Goal: Task Accomplishment & Management: Complete application form

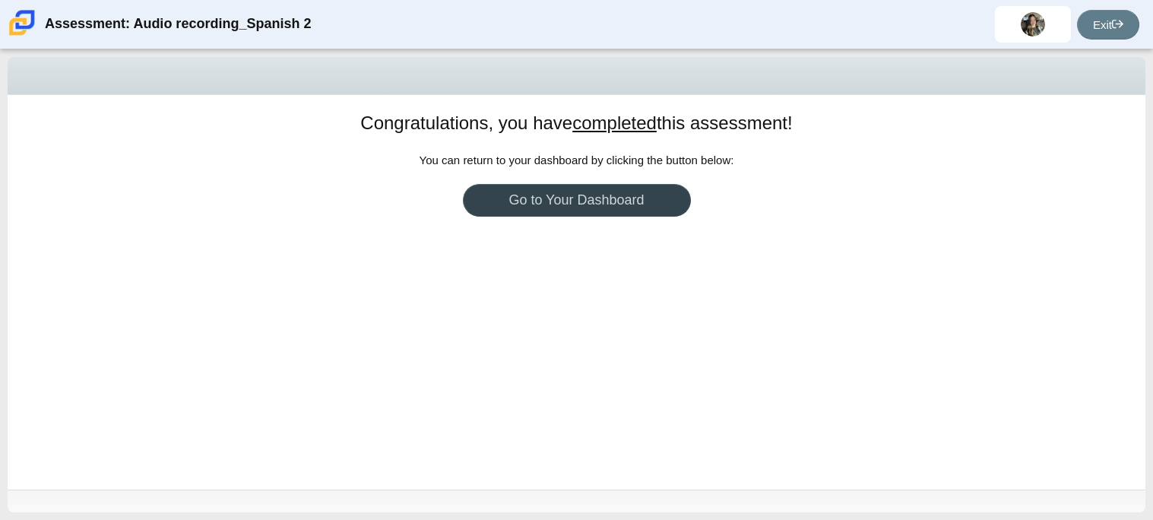
click at [572, 205] on link "Go to Your Dashboard" at bounding box center [577, 200] width 228 height 33
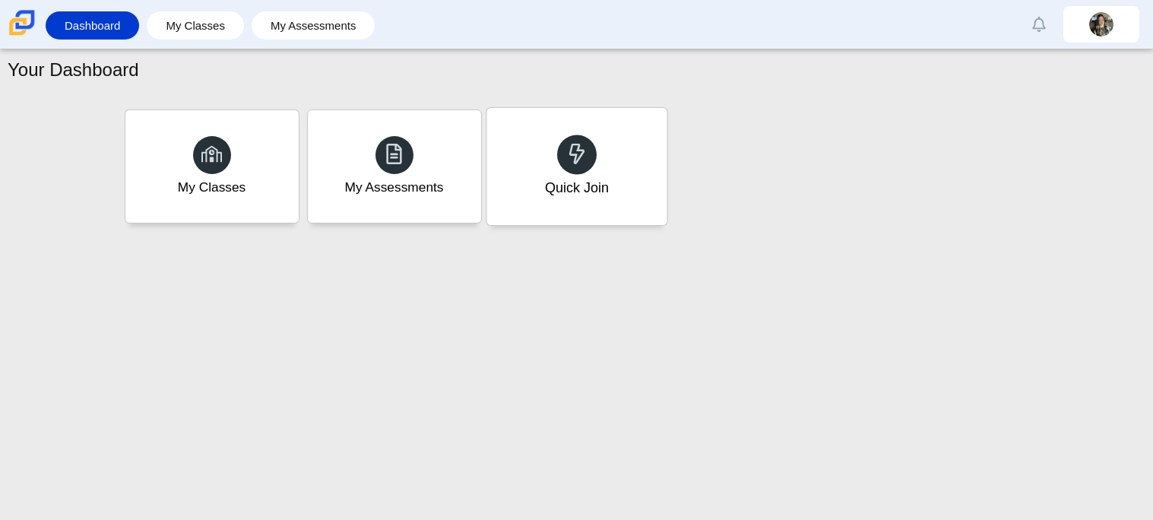
click at [578, 170] on div at bounding box center [577, 154] width 40 height 40
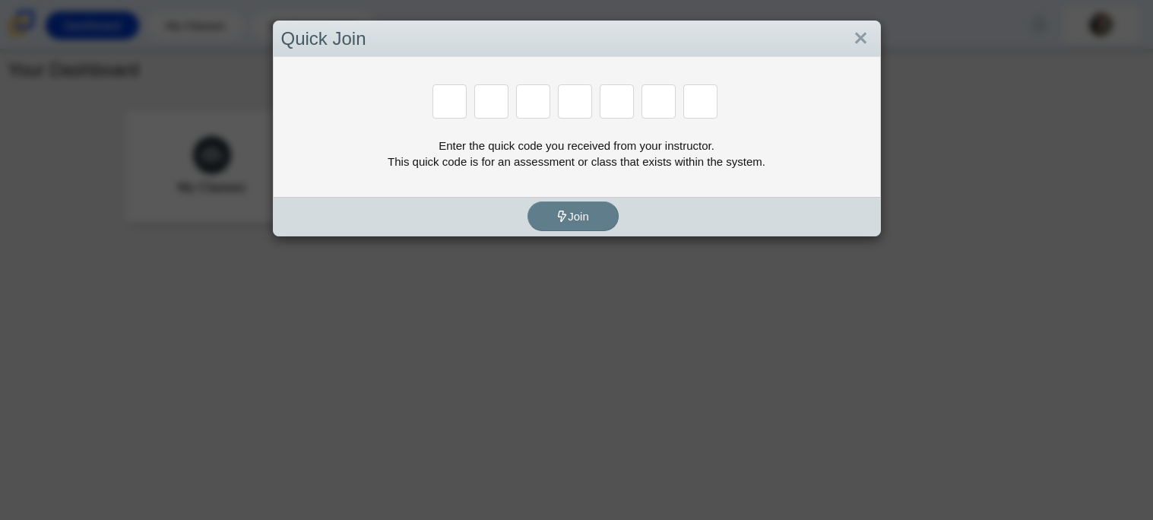
paste input "C"
type input "6"
type input "P"
type input "C"
type input "2"
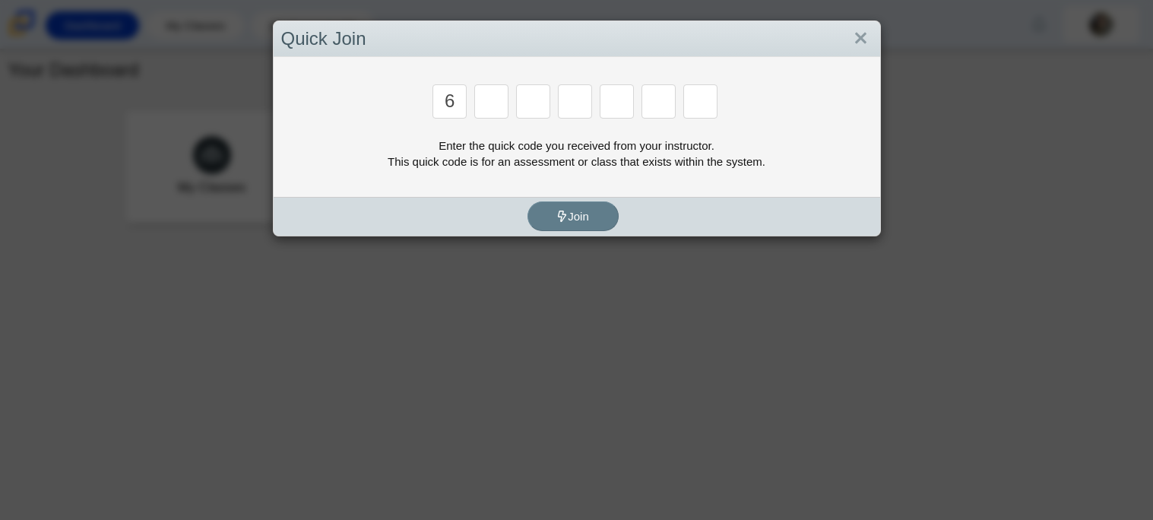
type input "X"
type input "F"
type input "D"
click at [566, 210] on span "Join" at bounding box center [572, 216] width 33 height 13
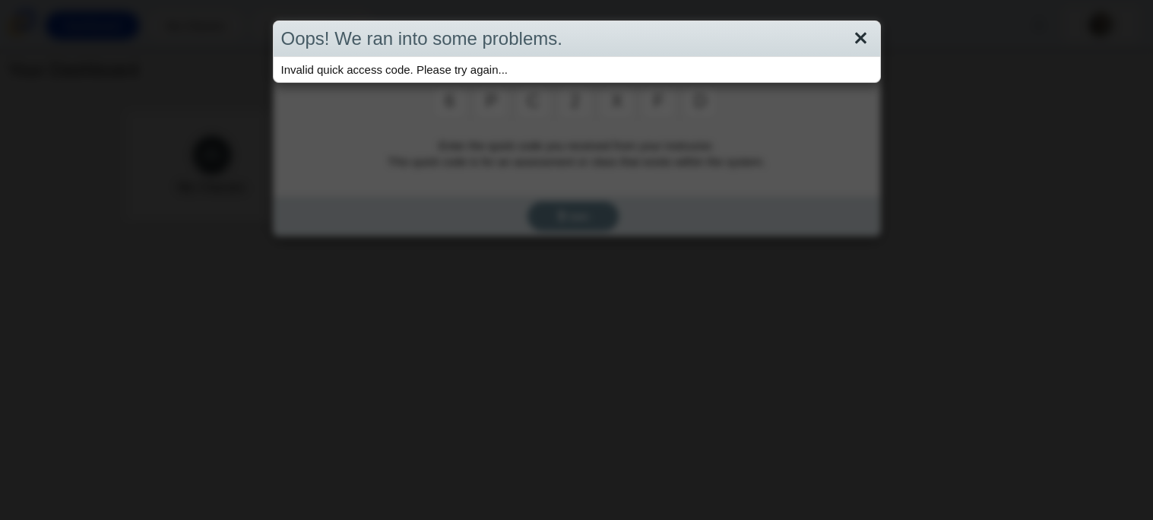
click at [867, 31] on link "Close" at bounding box center [861, 39] width 24 height 26
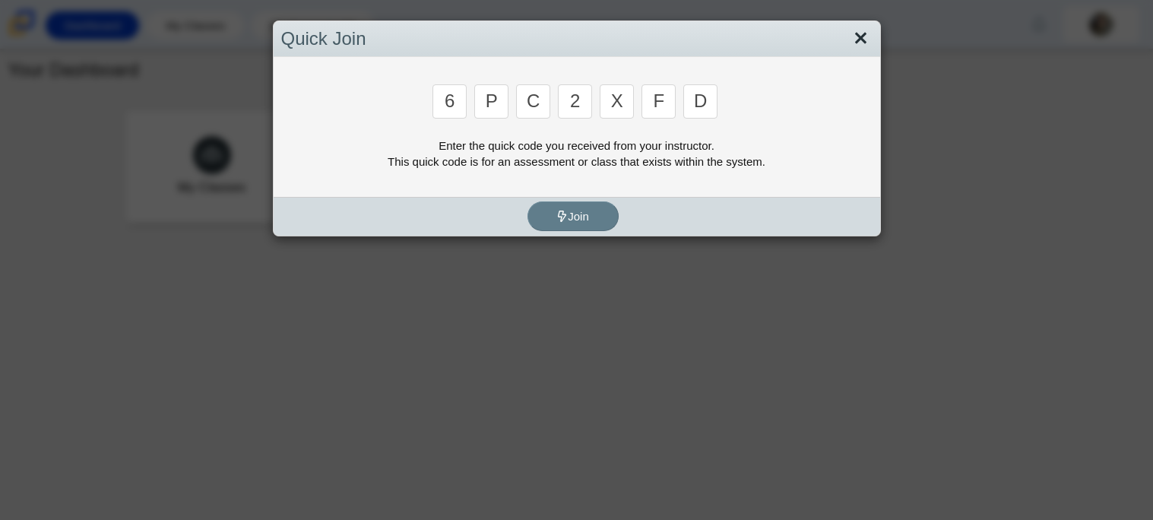
click at [869, 48] on link "Close" at bounding box center [861, 39] width 24 height 26
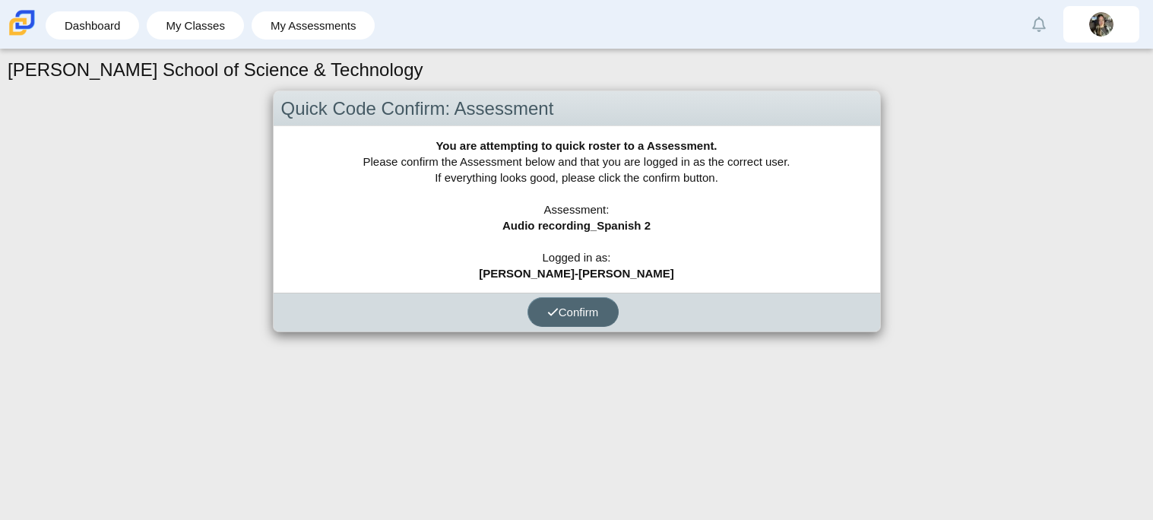
click at [571, 302] on button "Confirm" at bounding box center [572, 312] width 91 height 30
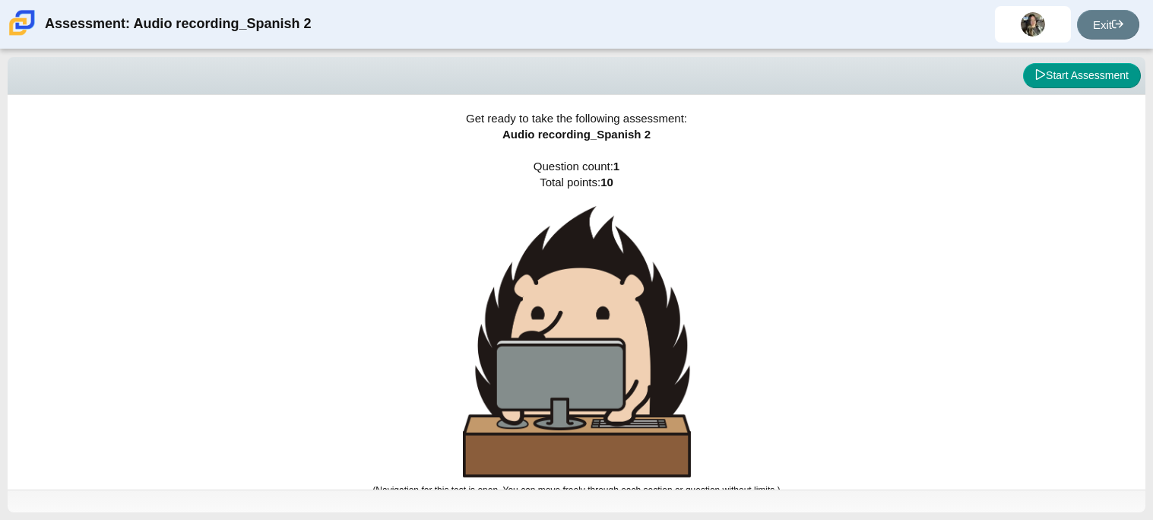
scroll to position [8, 0]
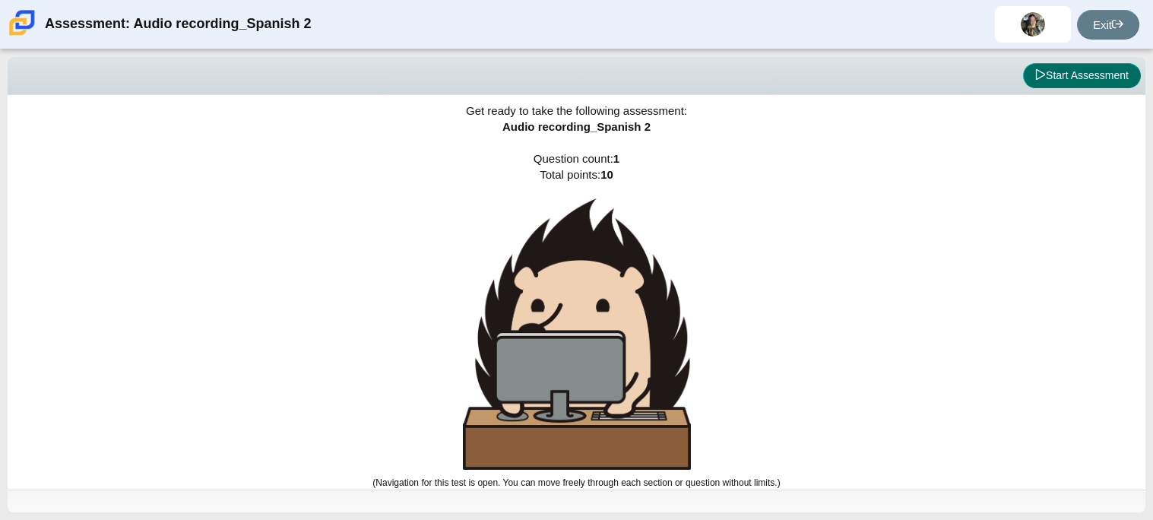
click at [1036, 79] on icon at bounding box center [1040, 74] width 11 height 11
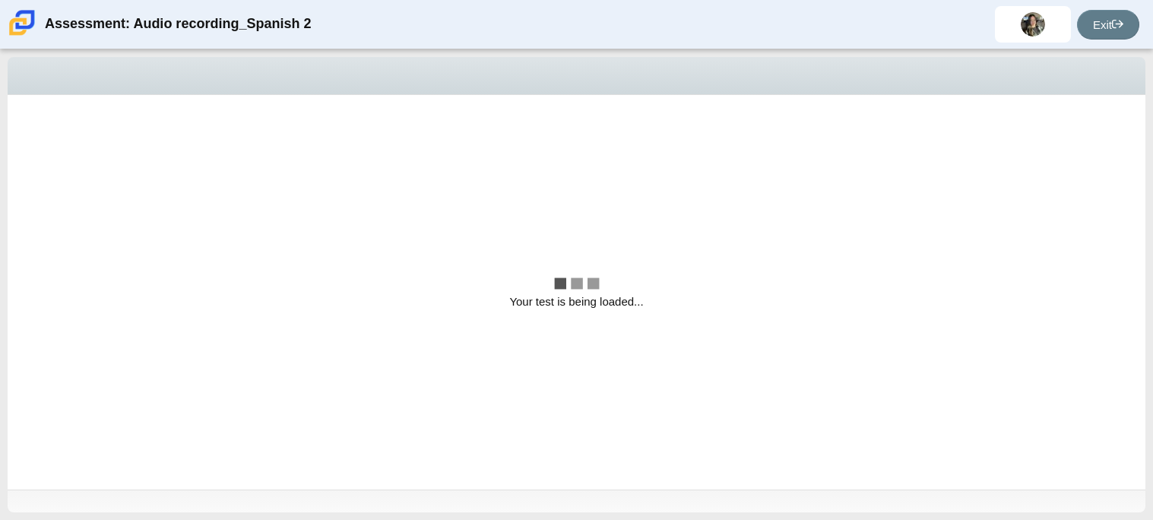
scroll to position [0, 0]
select select "629d6dd1-9675-4bc8-a65d-04cc20bcab32"
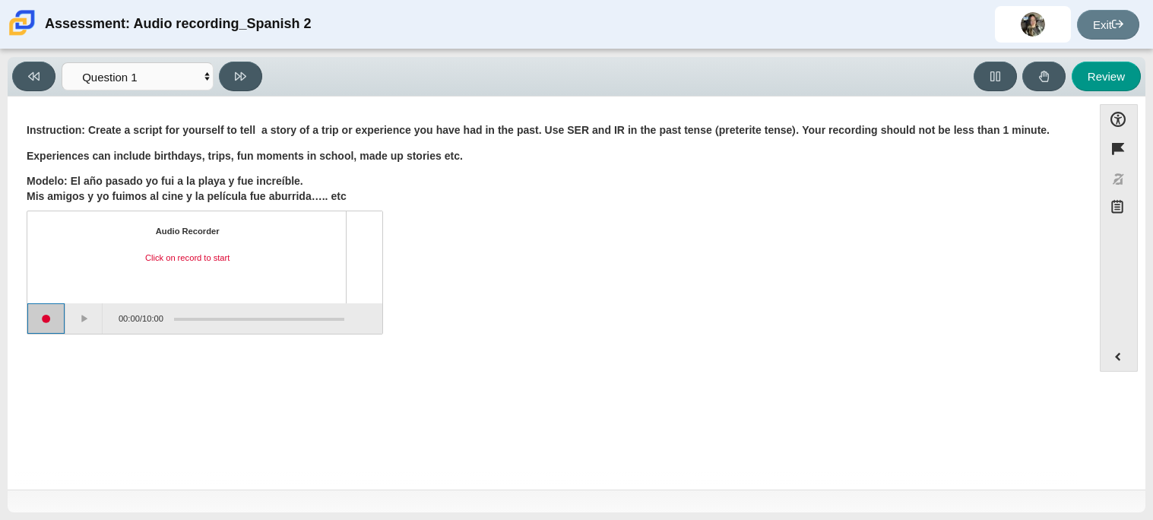
click at [47, 321] on button "Start recording" at bounding box center [46, 318] width 38 height 30
click at [61, 319] on button "Stop recording" at bounding box center [46, 318] width 38 height 30
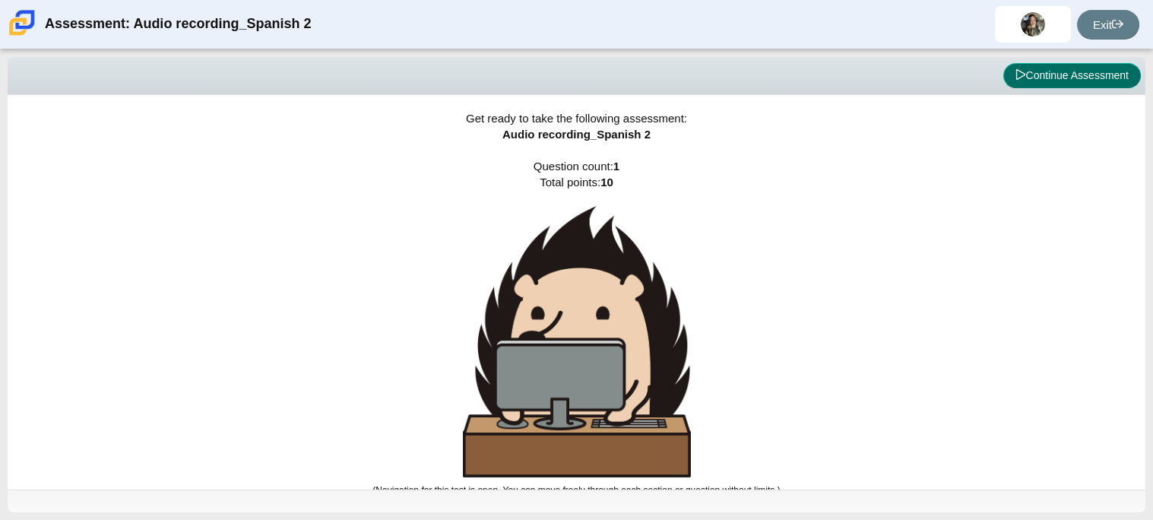
click at [1013, 63] on button "Continue Assessment" at bounding box center [1072, 76] width 138 height 26
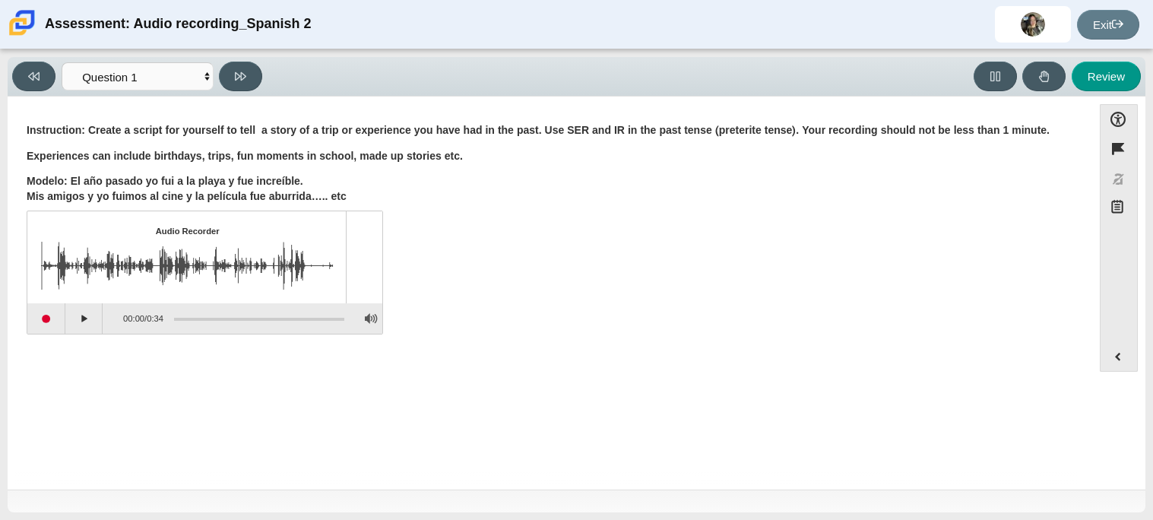
click at [131, 259] on img "Assessment items" at bounding box center [187, 266] width 292 height 48
click at [73, 321] on button "Play" at bounding box center [84, 318] width 38 height 30
click at [73, 321] on button "Pause playback" at bounding box center [84, 318] width 38 height 30
click at [46, 316] on button "Start recording" at bounding box center [46, 318] width 38 height 30
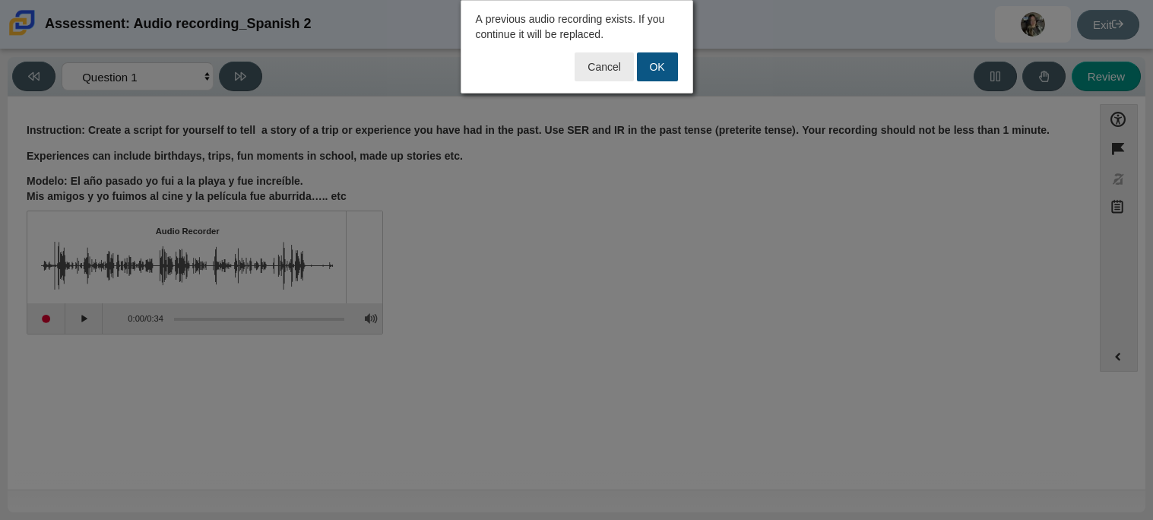
click at [665, 65] on button "OK" at bounding box center [657, 66] width 41 height 29
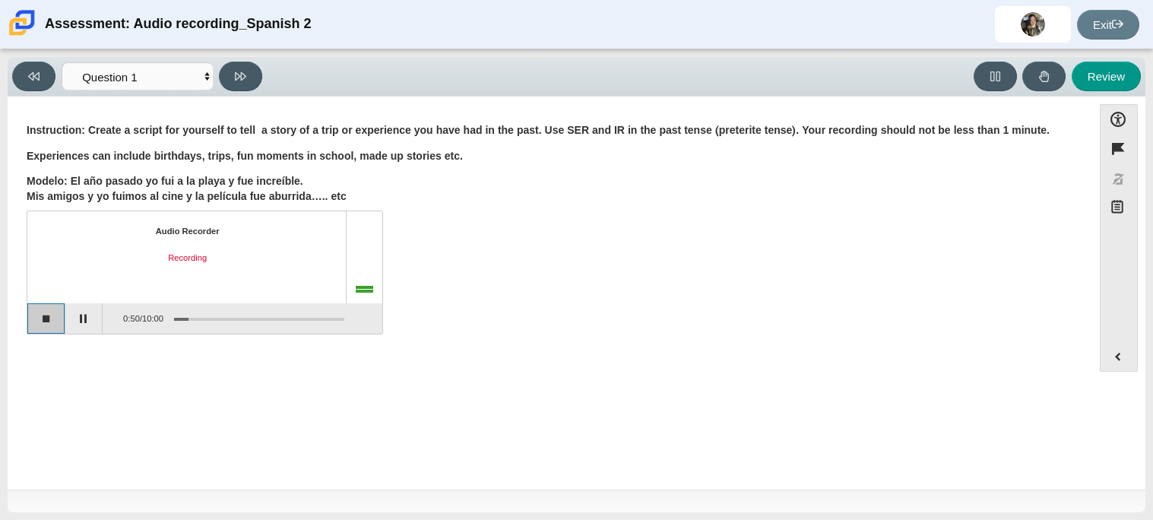
click at [40, 326] on button "Stop recording" at bounding box center [46, 318] width 38 height 30
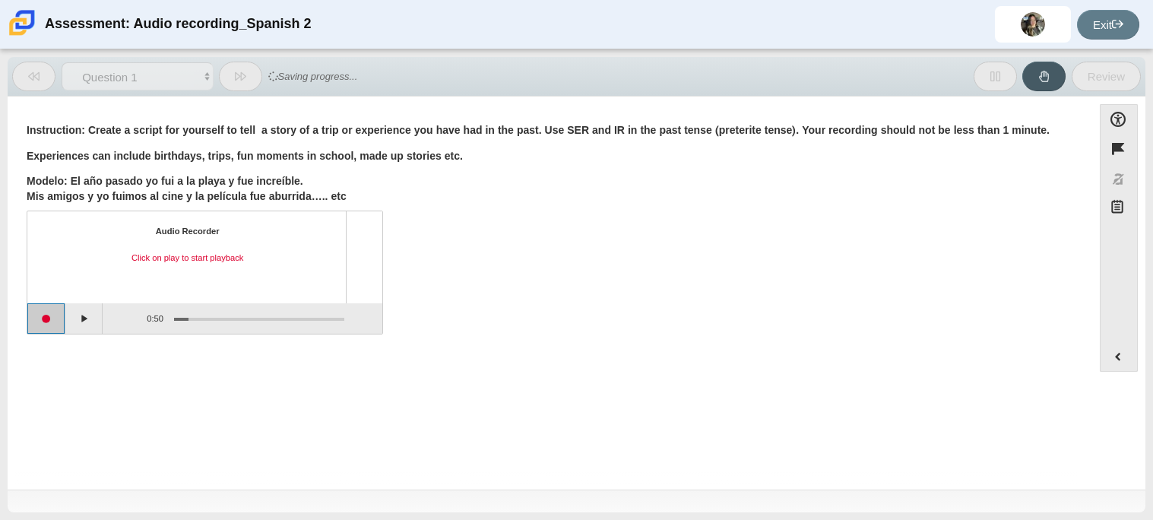
click at [40, 326] on button "Start recording" at bounding box center [46, 318] width 38 height 30
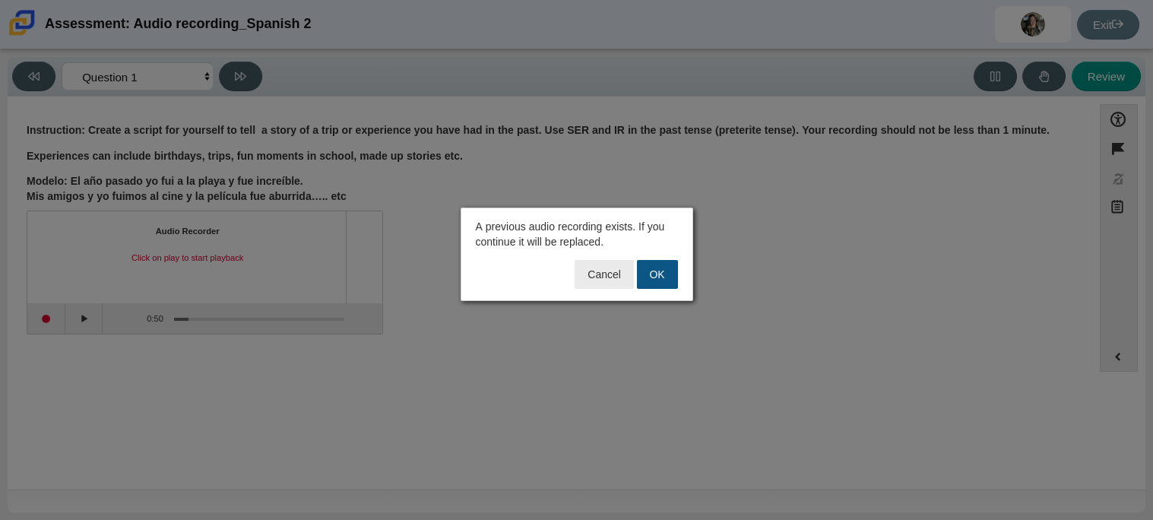
click at [662, 278] on button "OK" at bounding box center [657, 274] width 41 height 29
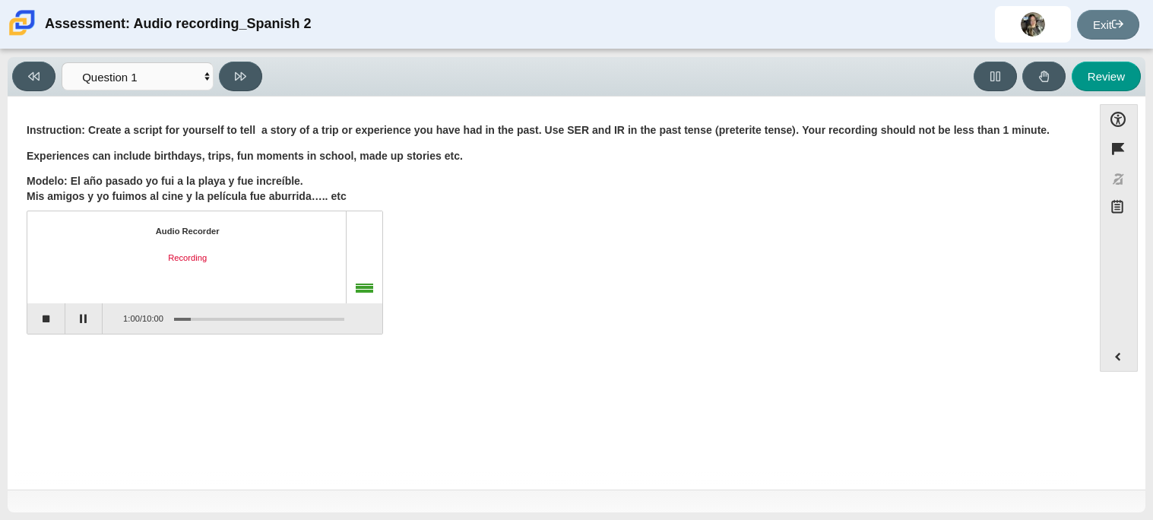
click at [662, 278] on div "Audio Recorder Recording 1:00 / 10:00" at bounding box center [550, 273] width 1046 height 119
click at [25, 315] on div "Question Instruction: Create a script for yourself to tell a story of a trip or…" at bounding box center [549, 231] width 1069 height 224
click at [33, 314] on button "Stop recording" at bounding box center [46, 318] width 38 height 30
click at [32, 313] on button "Start recording" at bounding box center [46, 318] width 38 height 30
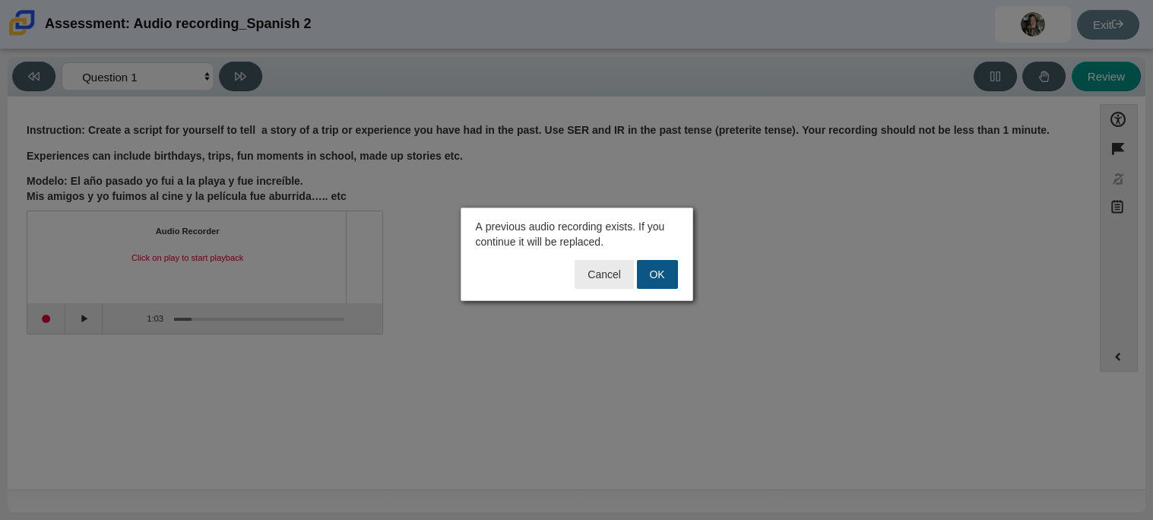
click at [666, 281] on button "OK" at bounding box center [657, 274] width 41 height 29
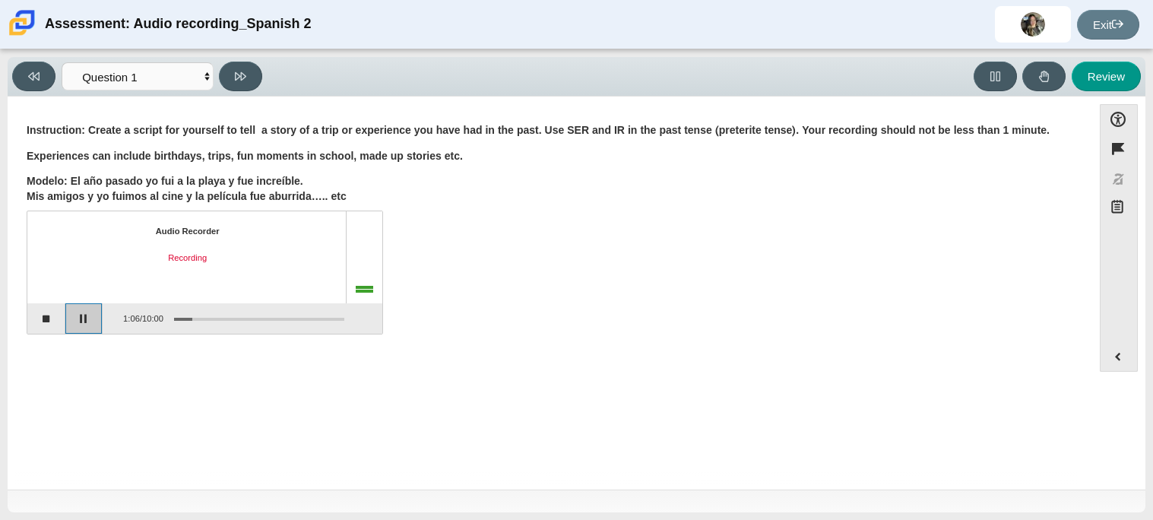
click at [74, 308] on button "Pause" at bounding box center [84, 318] width 38 height 30
click at [240, 79] on icon at bounding box center [240, 76] width 11 height 11
select select "review"
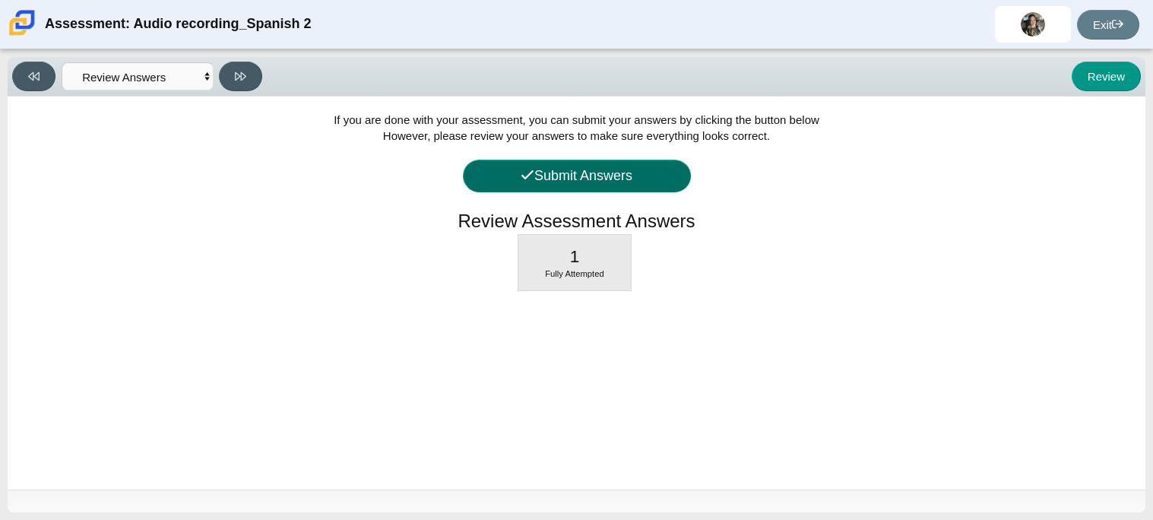
click at [580, 188] on button "Submit Answers" at bounding box center [577, 176] width 228 height 33
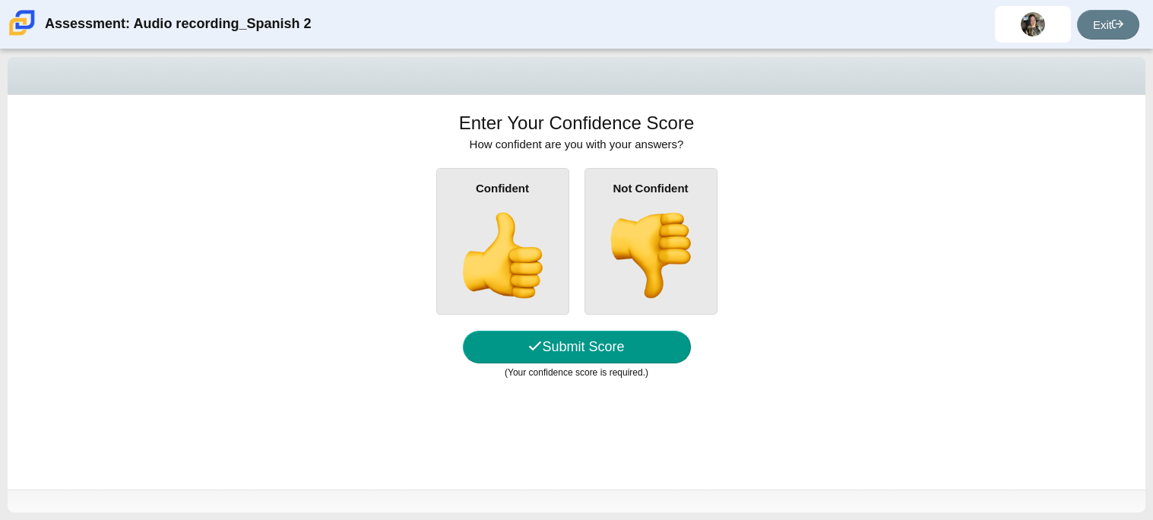
click at [522, 233] on img at bounding box center [502, 255] width 87 height 87
click at [0, 0] on input "Confident" at bounding box center [0, 0] width 0 height 0
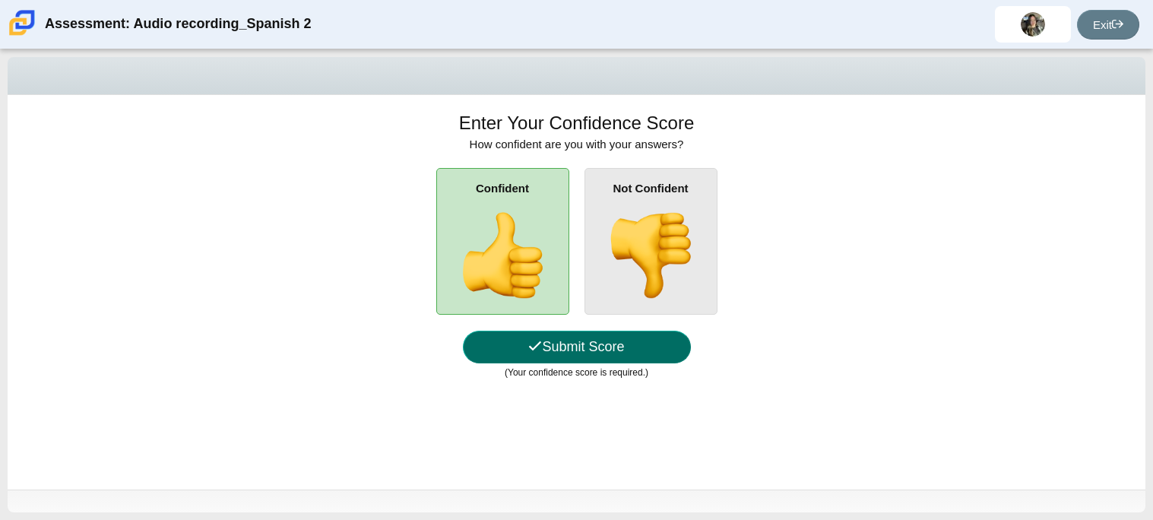
click at [528, 351] on icon at bounding box center [535, 346] width 14 height 14
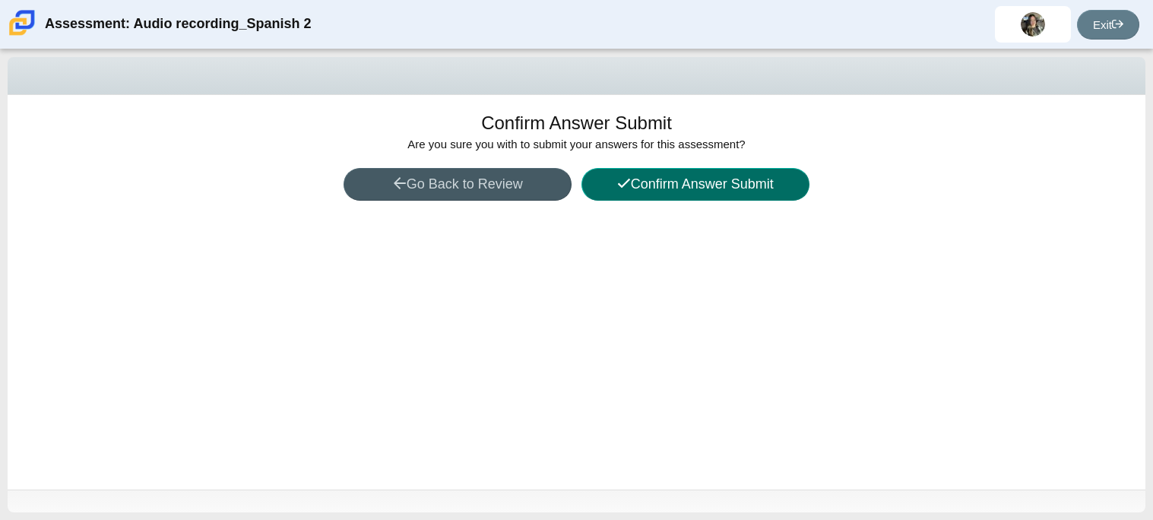
click at [748, 176] on button "Confirm Answer Submit" at bounding box center [695, 184] width 228 height 33
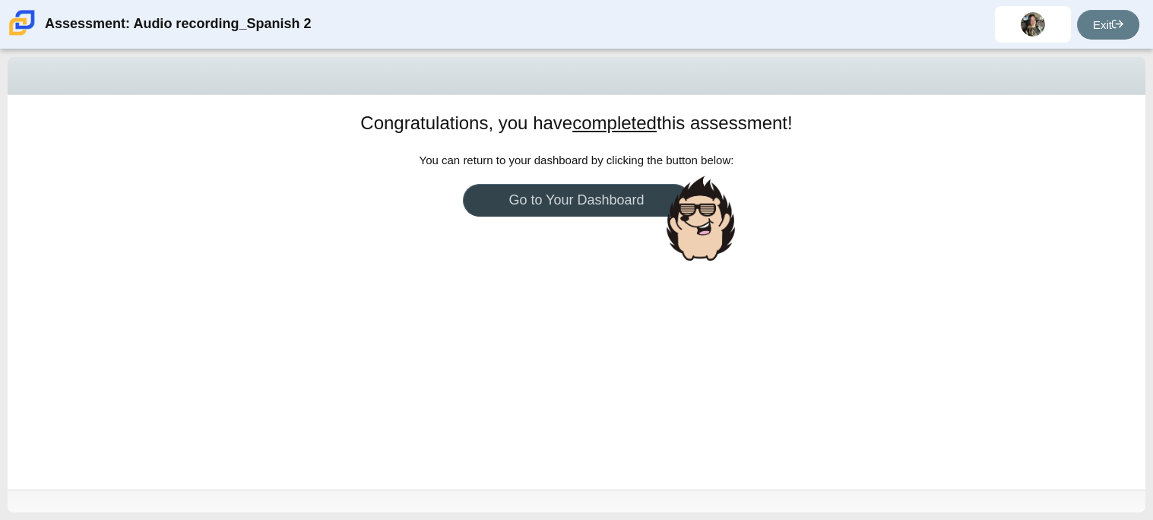
click at [631, 191] on link "Go to Your Dashboard" at bounding box center [577, 200] width 228 height 33
